Goal: Information Seeking & Learning: Understand process/instructions

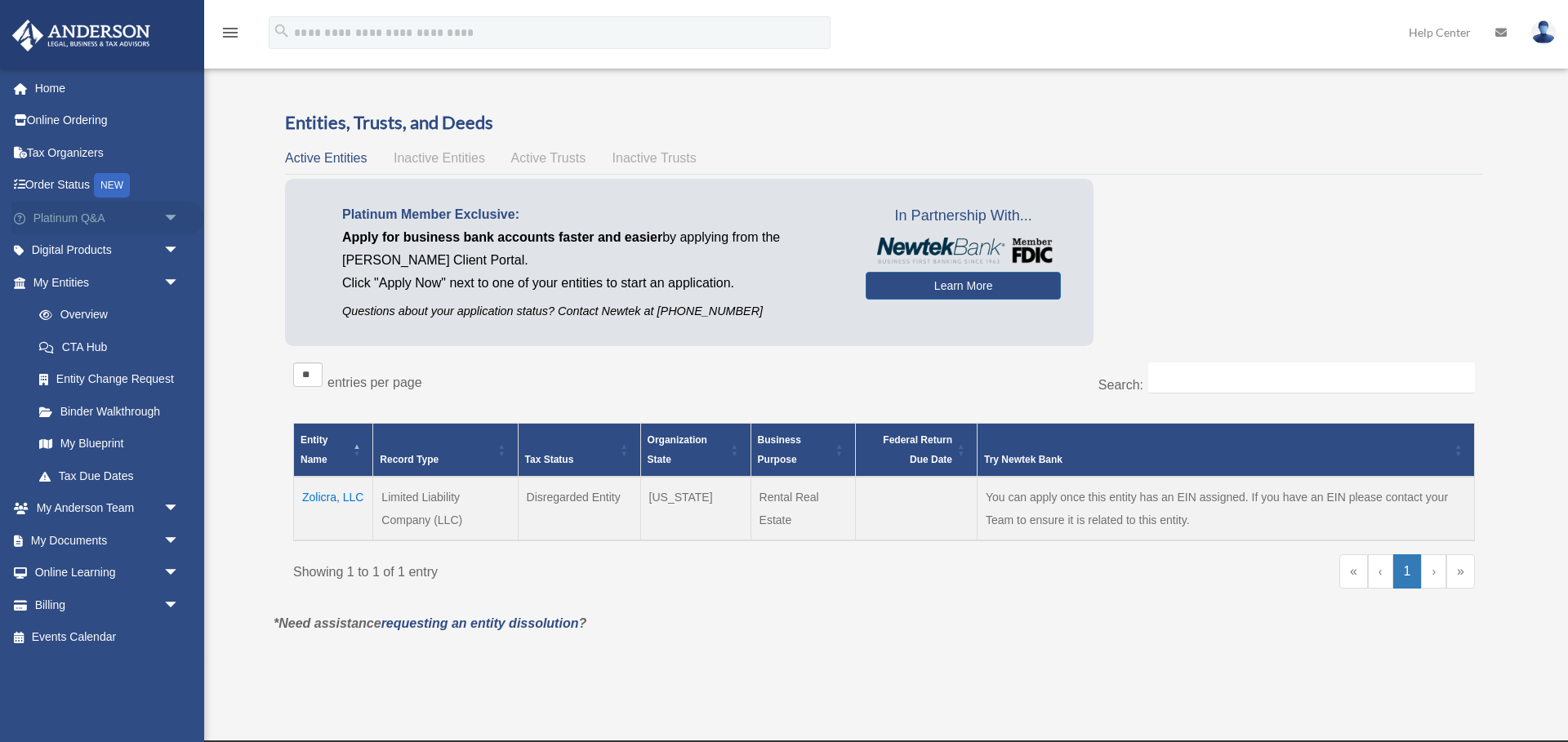
click at [176, 225] on span "arrow_drop_down" at bounding box center [180, 218] width 33 height 33
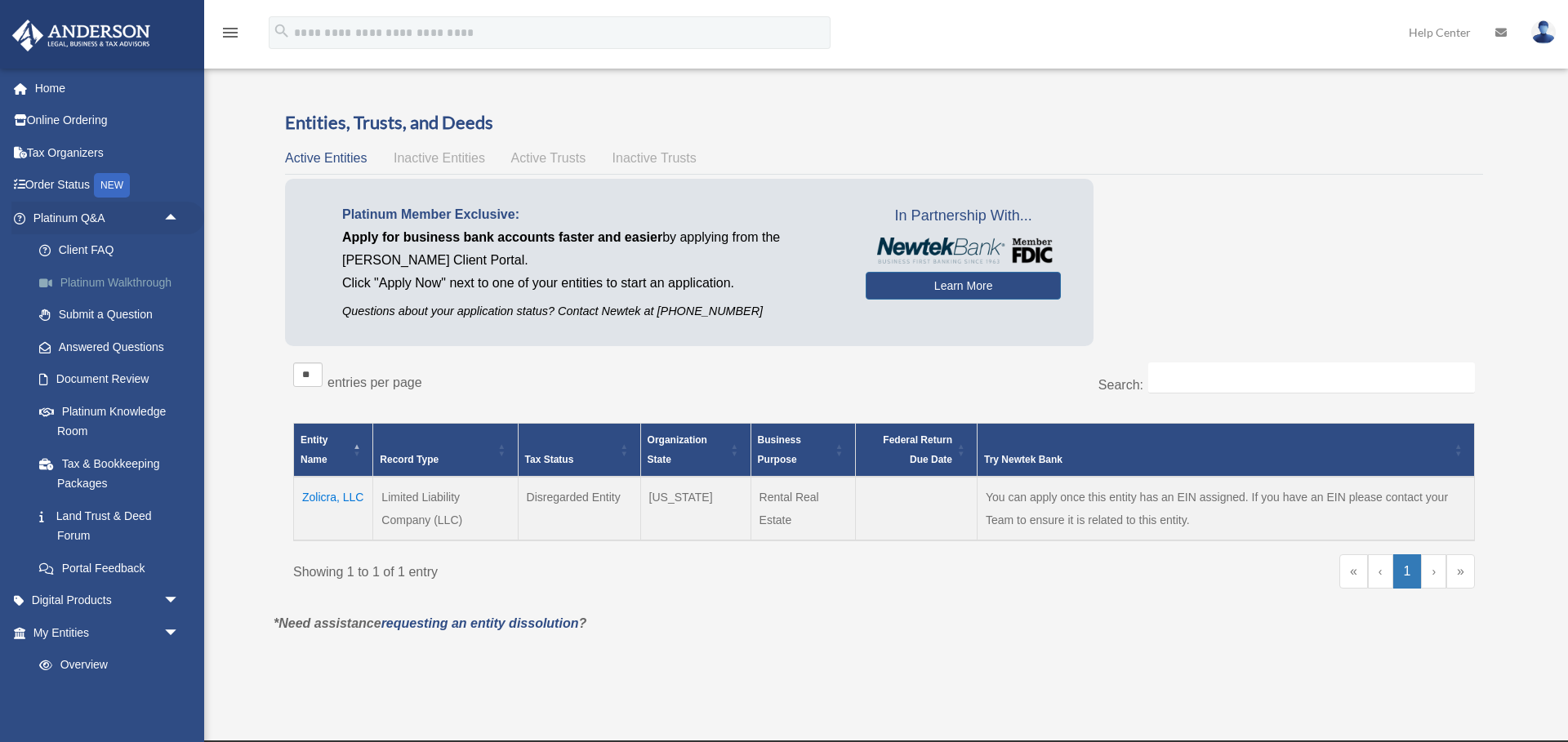
click at [134, 280] on link "Platinum Walkthrough" at bounding box center [114, 282] width 181 height 33
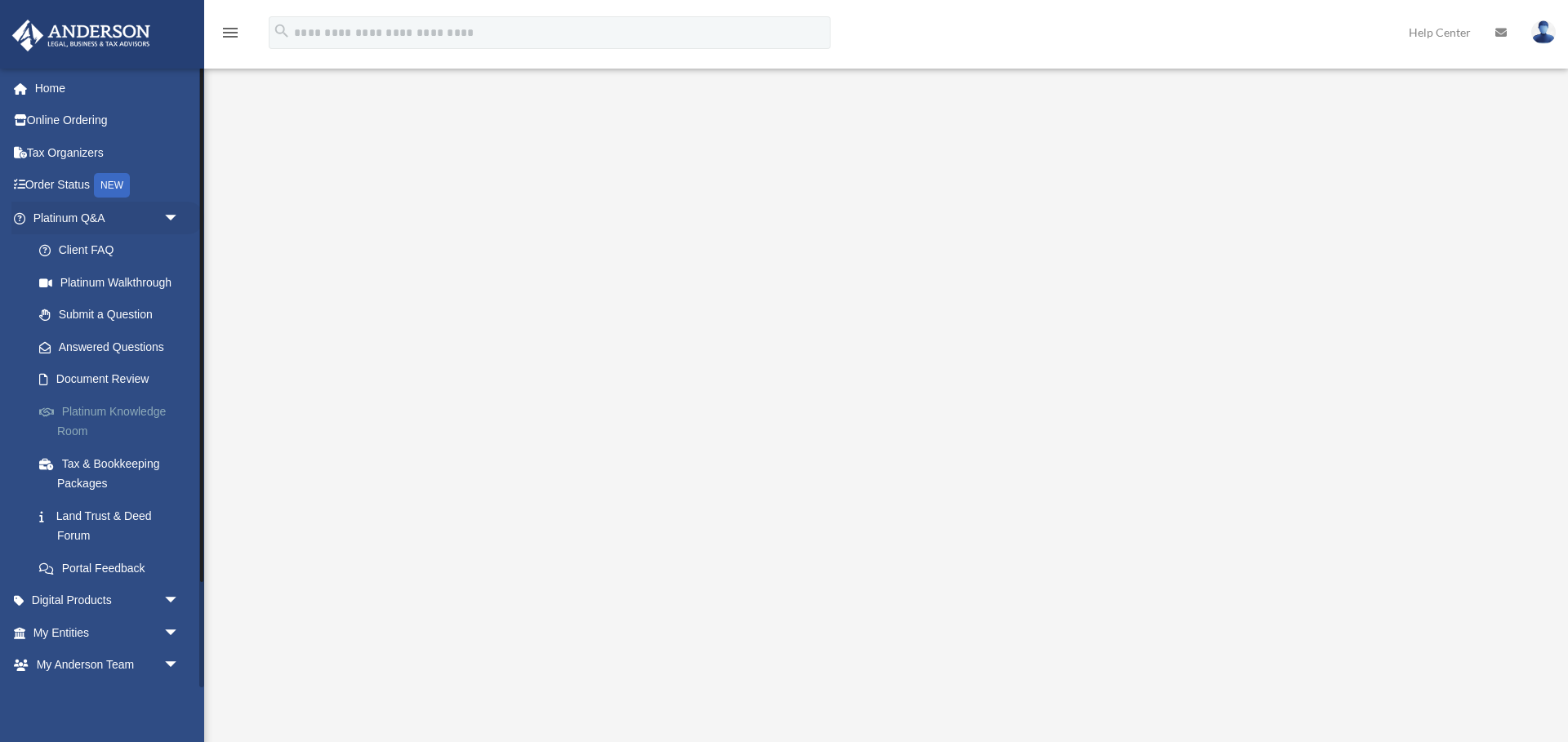
click at [117, 407] on link "Platinum Knowledge Room" at bounding box center [114, 421] width 181 height 52
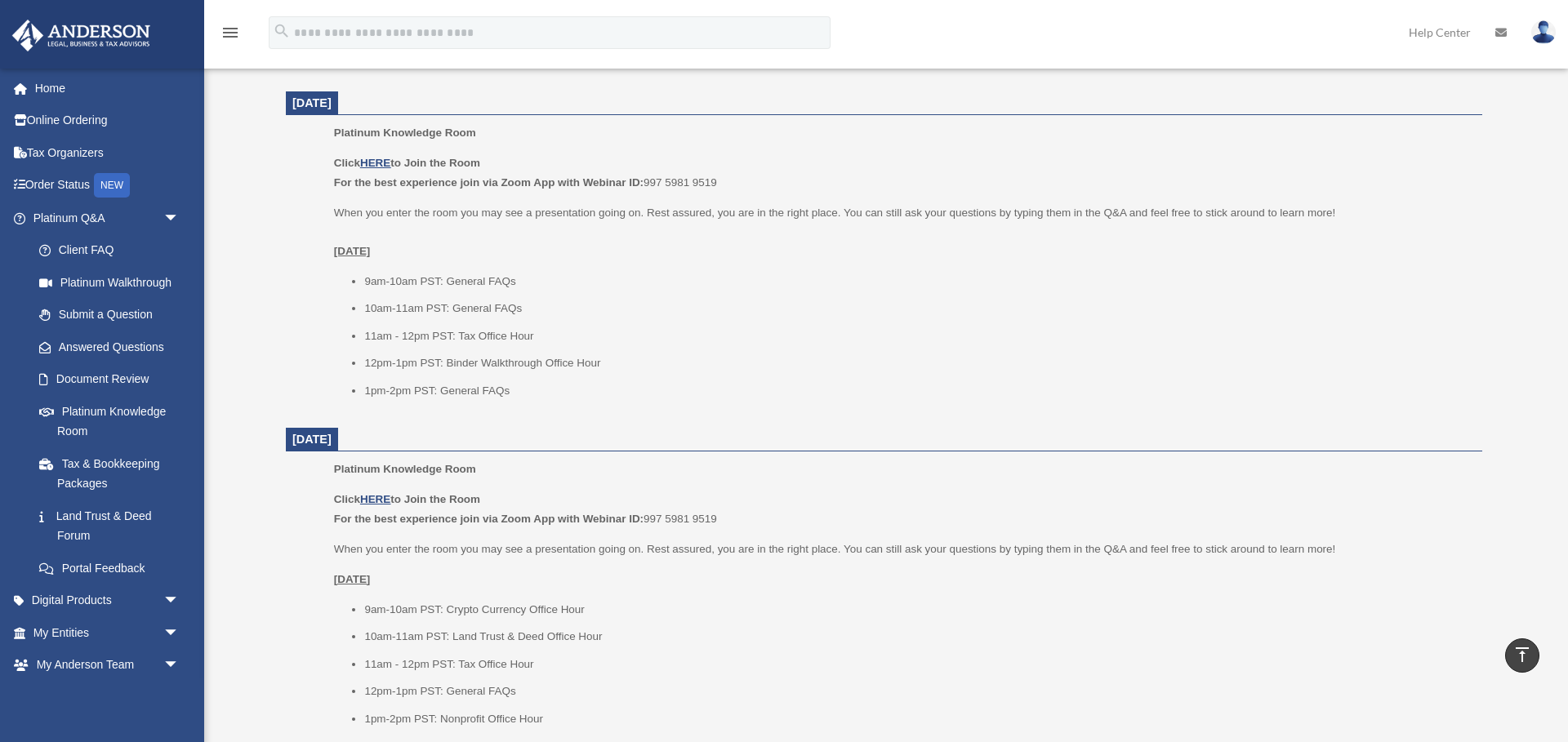
scroll to position [615, 0]
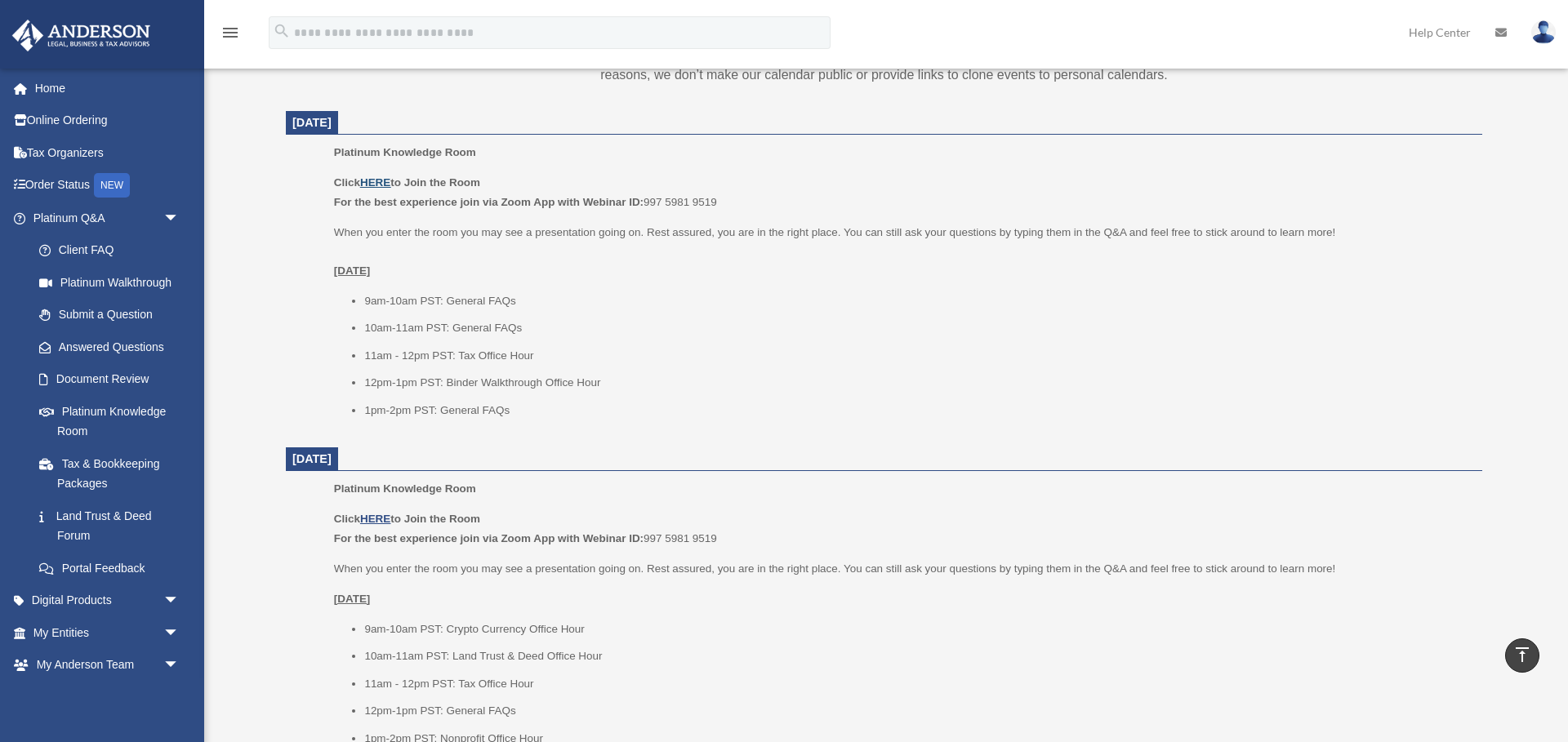
click at [380, 177] on u "HERE" at bounding box center [375, 182] width 30 height 13
